Goal: Information Seeking & Learning: Learn about a topic

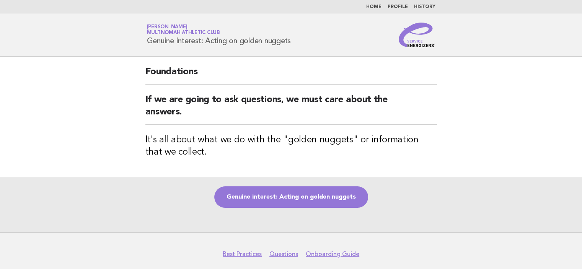
click at [376, 12] on nav "Home Profile History" at bounding box center [291, 6] width 582 height 13
click at [377, 7] on link "Home" at bounding box center [373, 7] width 15 height 5
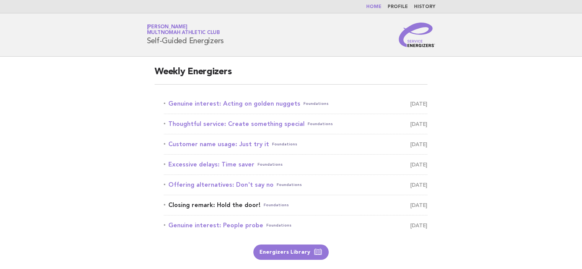
click at [189, 206] on link "Closing remark: Hold the door! Foundations [DATE]" at bounding box center [295, 205] width 263 height 11
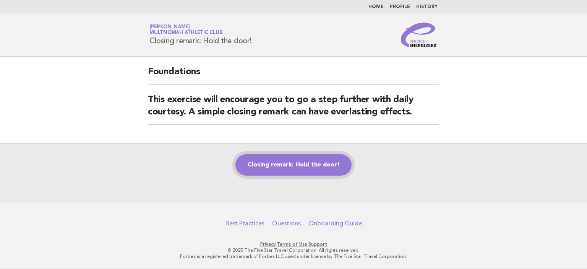
click at [279, 167] on link "Closing remark: Hold the door!" at bounding box center [294, 164] width 116 height 21
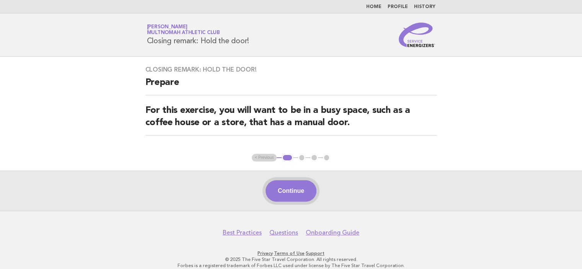
click at [275, 191] on button "Continue" at bounding box center [290, 190] width 51 height 21
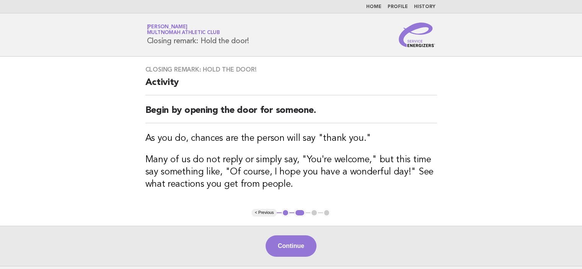
click at [379, 5] on link "Home" at bounding box center [373, 7] width 15 height 5
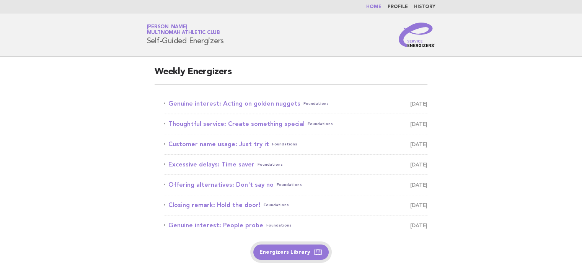
click at [295, 253] on link "Energizers Library" at bounding box center [290, 251] width 75 height 15
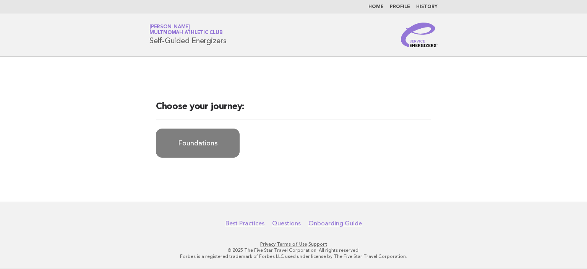
click at [206, 138] on link "Foundations" at bounding box center [198, 142] width 84 height 29
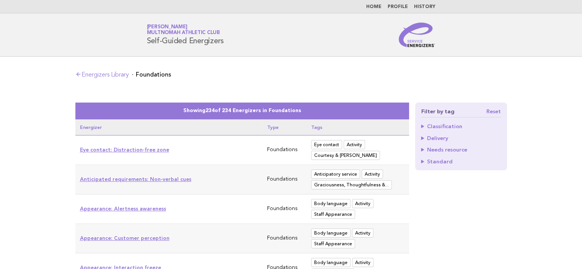
click at [421, 124] on summary "Classification" at bounding box center [461, 125] width 80 height 5
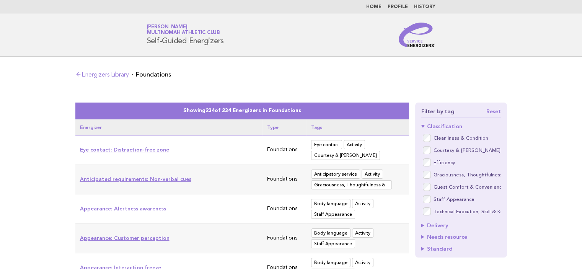
click at [421, 125] on summary "Classification" at bounding box center [461, 125] width 80 height 5
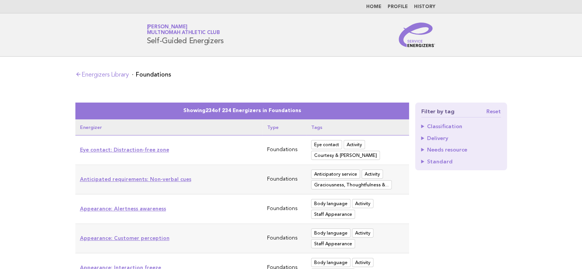
click at [425, 140] on summary "Delivery" at bounding box center [461, 137] width 80 height 5
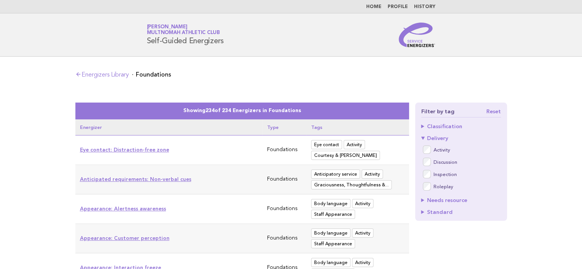
click at [422, 142] on details "Delivery Activity Discussion Inspection Roleplay" at bounding box center [461, 163] width 80 height 56
click at [421, 199] on summary "Needs resource" at bounding box center [461, 199] width 80 height 5
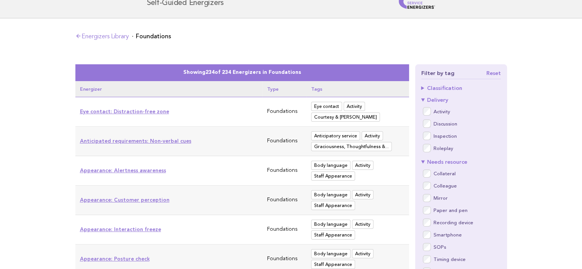
scroll to position [76, 0]
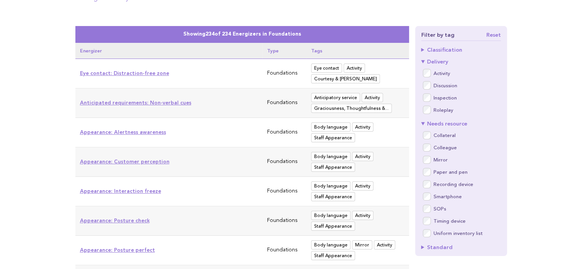
click at [433, 244] on summary "Standard" at bounding box center [461, 246] width 80 height 5
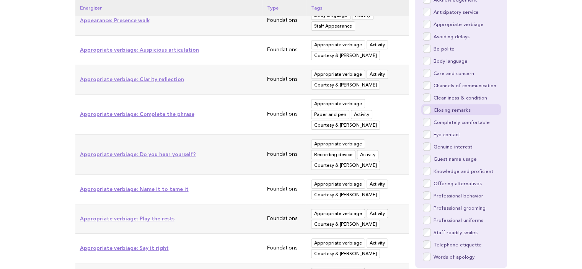
scroll to position [344, 0]
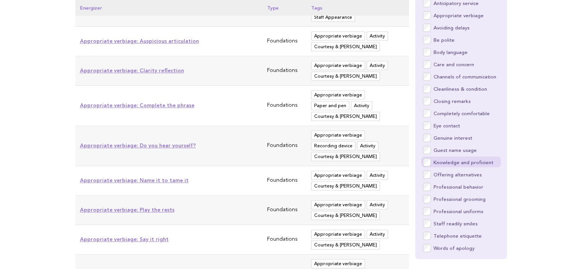
click at [490, 162] on strong "Knowledge and proficient" at bounding box center [463, 162] width 60 height 5
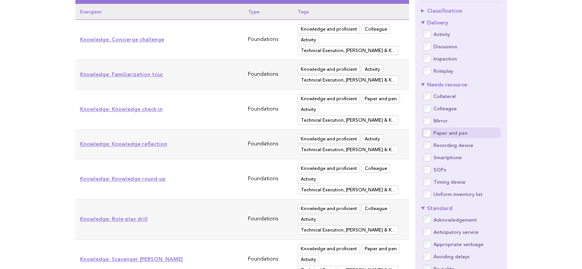
scroll to position [191, 0]
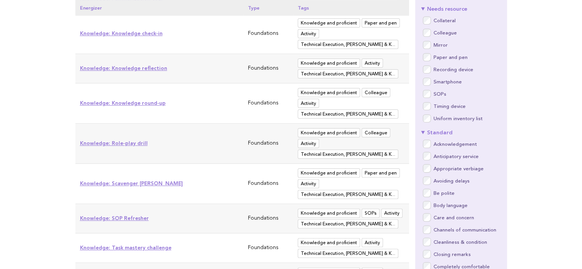
click at [107, 244] on link "Knowledge: Task mastery challenge" at bounding box center [125, 247] width 91 height 6
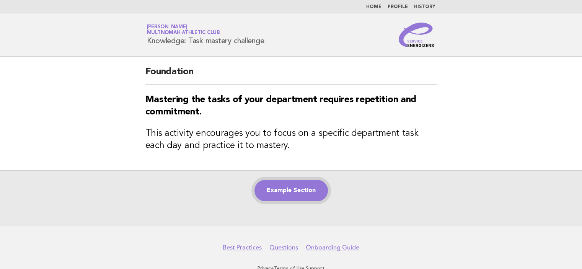
click at [291, 189] on link "Example Section" at bounding box center [290, 190] width 73 height 21
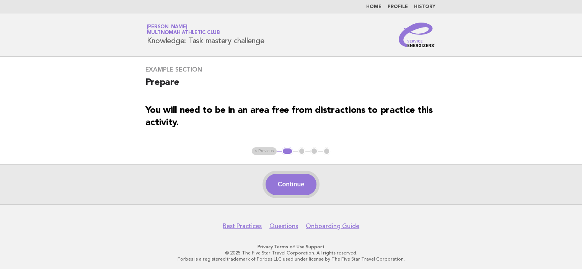
click at [297, 191] on button "Continue" at bounding box center [290, 184] width 51 height 21
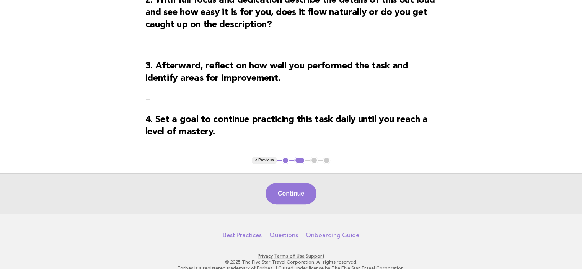
scroll to position [188, 0]
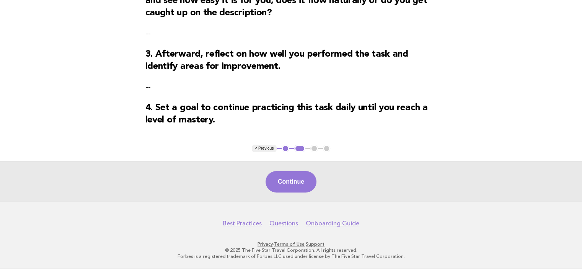
click at [268, 150] on button "< Previous" at bounding box center [264, 149] width 25 height 8
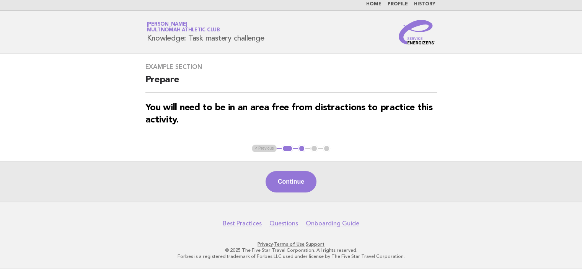
scroll to position [2, 0]
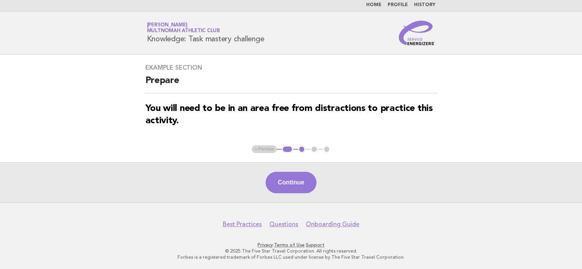
click at [266, 149] on ul "< Previous 1 2 3 4" at bounding box center [291, 149] width 78 height 8
click at [289, 150] on button "1" at bounding box center [286, 149] width 11 height 8
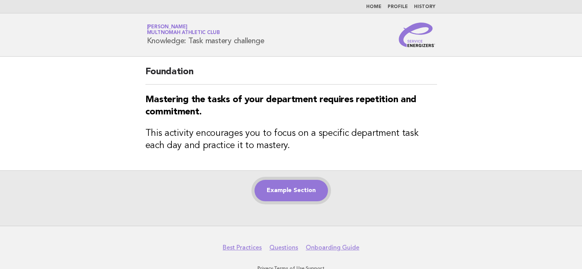
click at [293, 192] on link "Example Section" at bounding box center [290, 190] width 73 height 21
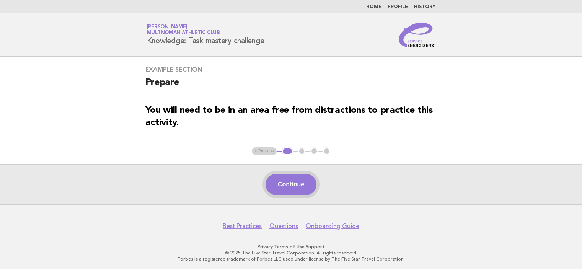
click at [292, 182] on button "Continue" at bounding box center [290, 184] width 51 height 21
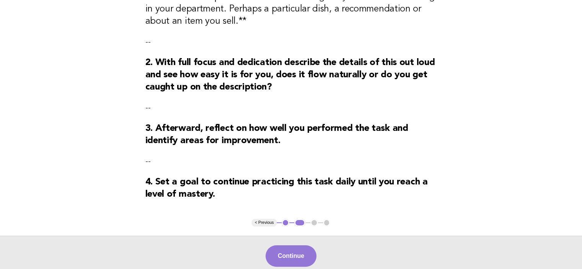
scroll to position [115, 0]
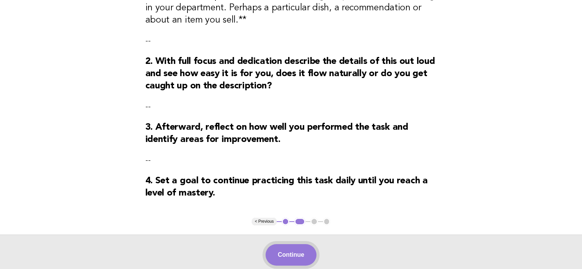
click at [286, 258] on button "Continue" at bounding box center [290, 254] width 51 height 21
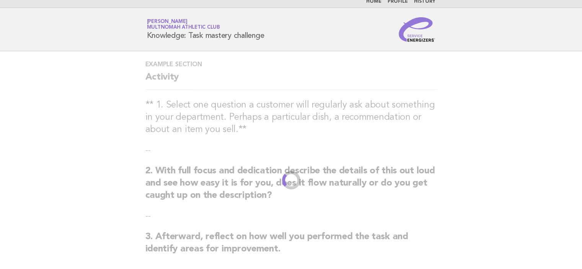
scroll to position [0, 0]
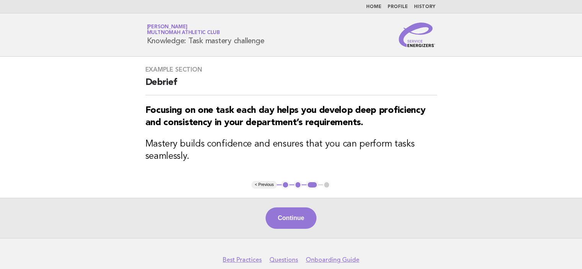
click at [265, 185] on button "< Previous" at bounding box center [264, 185] width 25 height 8
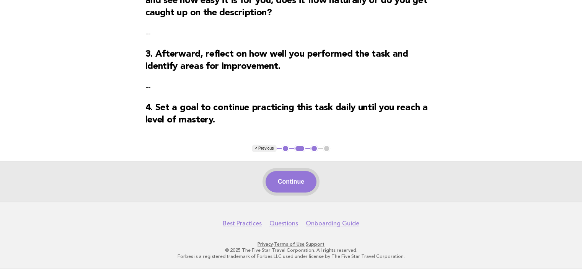
click at [295, 188] on button "Continue" at bounding box center [290, 181] width 51 height 21
